Goal: Task Accomplishment & Management: Use online tool/utility

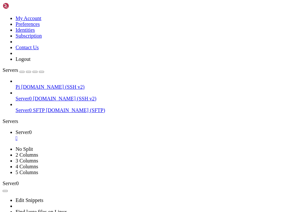
scroll to position [1002, 0]
drag, startPoint x: 65, startPoint y: 411, endPoint x: 69, endPoint y: 417, distance: 7.8
drag, startPoint x: 62, startPoint y: 406, endPoint x: 63, endPoint y: 410, distance: 3.8
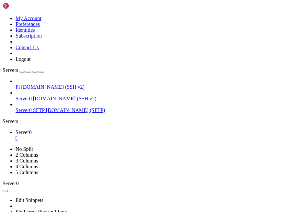
copy div "curl -4 --max-time 8 --interface wg0 [URL][DOMAIN_NAME] && echo "" [TECHNICAL_I…"
click at [41, 130] on link "Server0 " at bounding box center [159, 136] width 287 height 12
click at [32, 130] on span "Server0" at bounding box center [24, 133] width 16 height 6
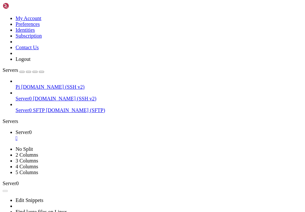
click at [43, 135] on div "" at bounding box center [159, 138] width 287 height 6
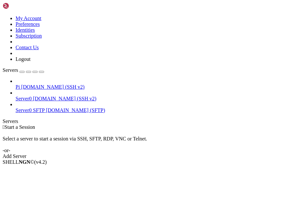
click at [6, 119] on div "Servers" at bounding box center [153, 122] width 300 height 6
click at [40, 84] on span "[DOMAIN_NAME] (SSH v2)" at bounding box center [52, 87] width 63 height 6
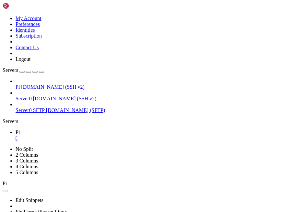
scroll to position [0, 0]
click at [41, 72] on div "button" at bounding box center [41, 72] width 0 height 0
click at [29, 135] on div "" at bounding box center [159, 138] width 287 height 6
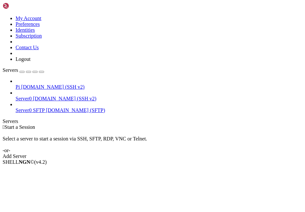
click at [3, 119] on div "Servers" at bounding box center [153, 122] width 300 height 6
click at [32, 96] on span "Server0" at bounding box center [24, 99] width 16 height 6
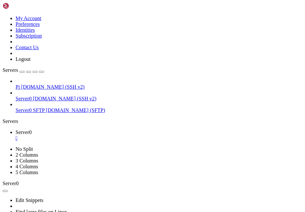
click at [41, 72] on icon "button" at bounding box center [41, 72] width 0 height 0
drag, startPoint x: 169, startPoint y: 418, endPoint x: 77, endPoint y: 361, distance: 108.2
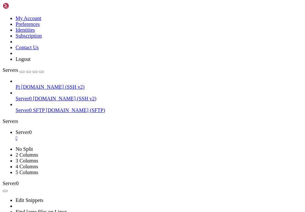
drag, startPoint x: 75, startPoint y: 367, endPoint x: 177, endPoint y: 417, distance: 113.3
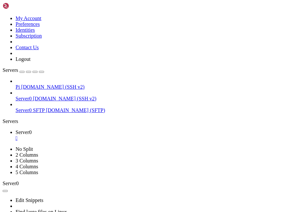
drag, startPoint x: 77, startPoint y: 341, endPoint x: 188, endPoint y: 418, distance: 134.9
